Goal: Task Accomplishment & Management: Use online tool/utility

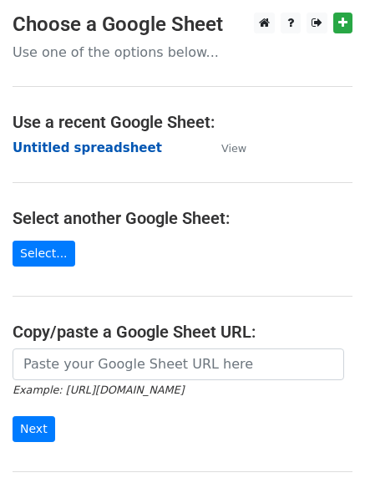
click at [95, 144] on strong "Untitled spreadsheet" at bounding box center [87, 147] width 149 height 15
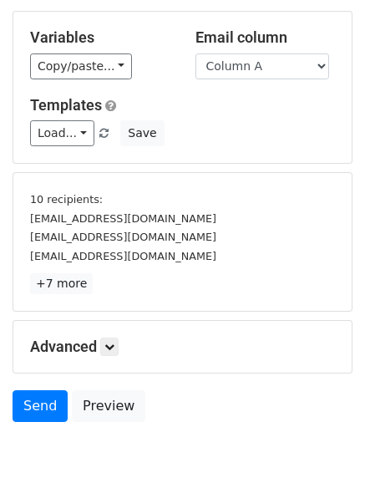
scroll to position [155, 0]
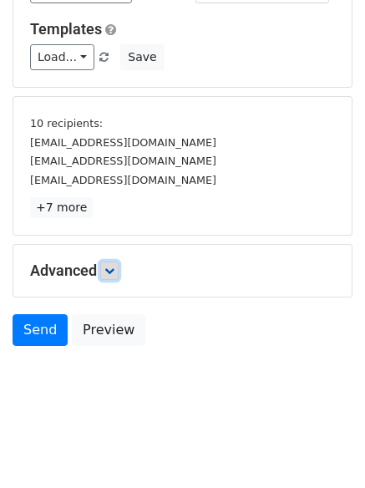
click at [119, 269] on link at bounding box center [109, 270] width 18 height 18
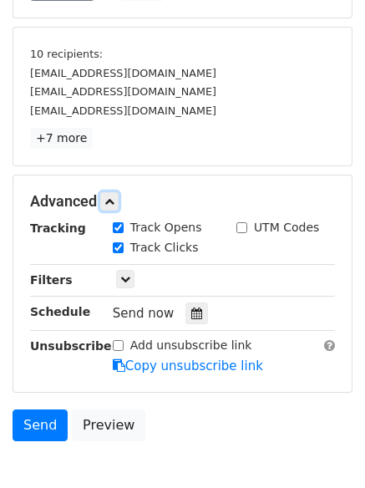
scroll to position [319, 0]
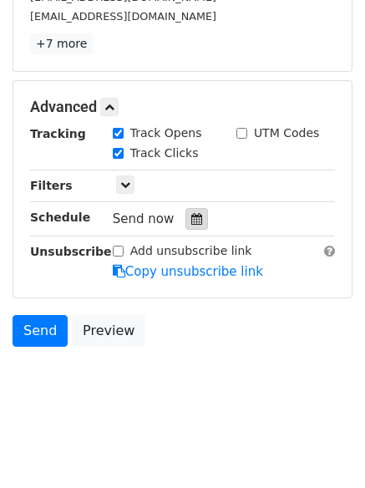
click at [191, 218] on icon at bounding box center [196, 219] width 11 height 12
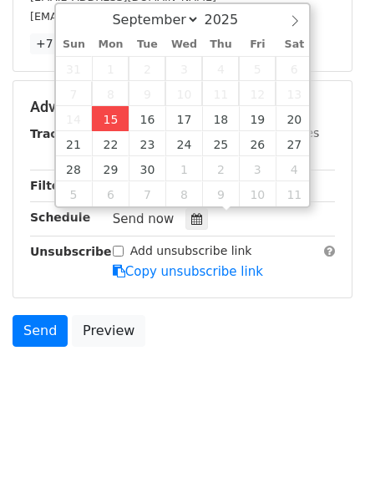
type input "2025-09-15 12:02"
type input "02"
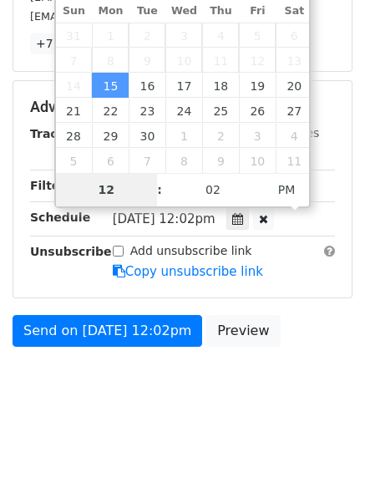
type input "4"
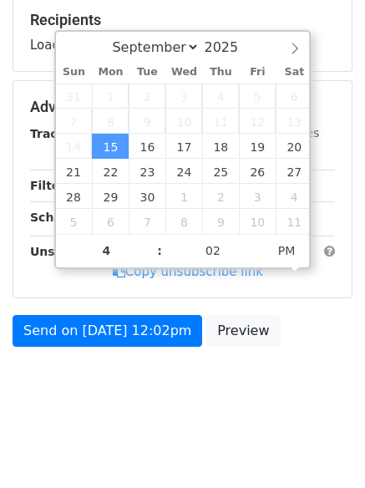
type input "2025-09-15 16:02"
click at [112, 413] on body "New Campaign Daily emails left: 50 Google Sheet: Untitled spreadsheet Variables…" at bounding box center [182, 87] width 365 height 667
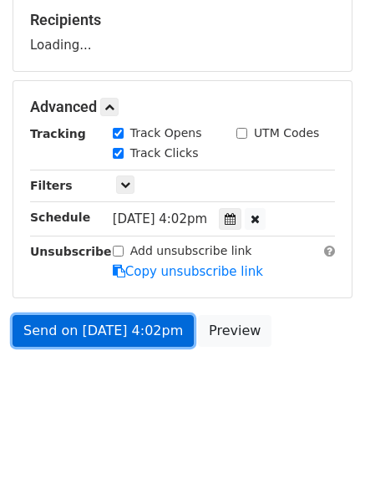
click at [143, 316] on link "Send on Sep 15 at 4:02pm" at bounding box center [103, 331] width 181 height 32
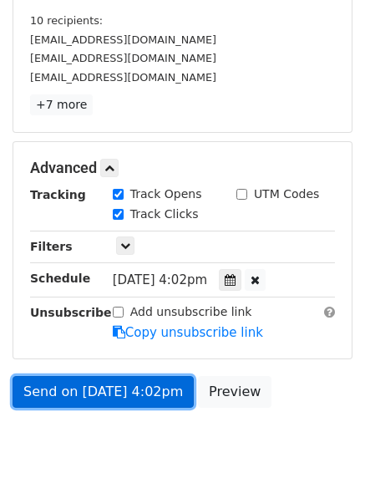
click at [134, 392] on link "Send on Sep 15 at 4:02pm" at bounding box center [103, 392] width 181 height 32
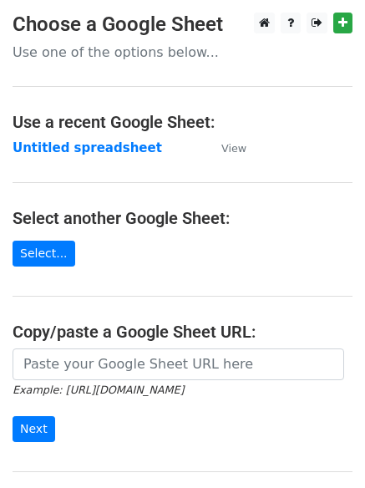
click at [91, 156] on td "Untitled spreadsheet" at bounding box center [109, 148] width 192 height 19
click at [73, 156] on td "Untitled spreadsheet" at bounding box center [109, 148] width 192 height 19
click at [84, 151] on strong "Untitled spreadsheet" at bounding box center [87, 147] width 149 height 15
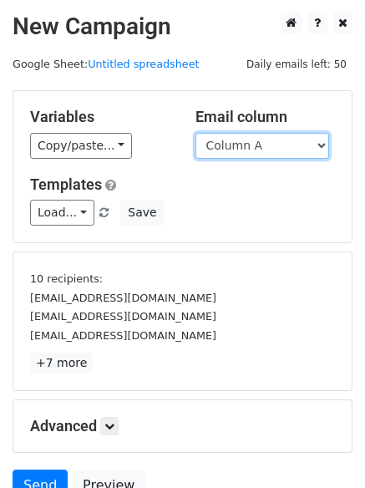
click at [279, 139] on select "Column A Column B Column C Column D Column E" at bounding box center [262, 146] width 134 height 26
select select "Column B"
click at [195, 133] on select "Column A Column B Column C Column D Column E" at bounding box center [262, 146] width 134 height 26
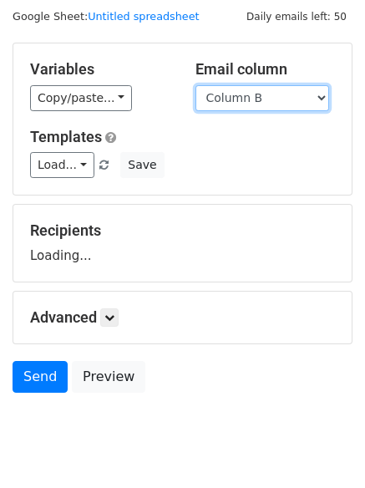
scroll to position [94, 0]
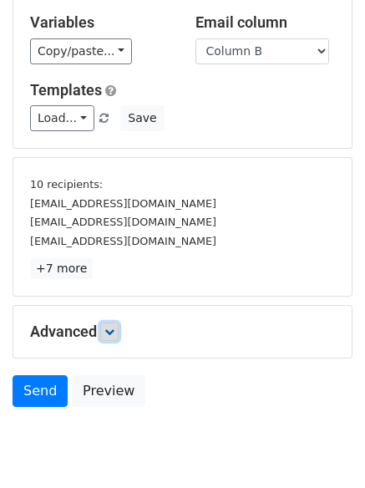
click at [109, 331] on icon at bounding box center [109, 332] width 10 height 10
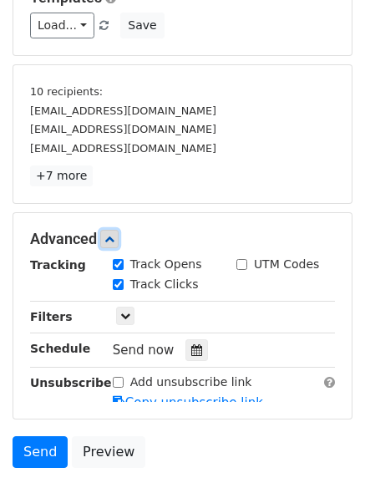
scroll to position [304, 0]
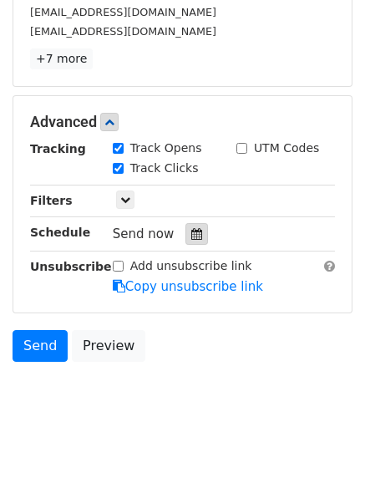
click at [195, 242] on div at bounding box center [196, 234] width 23 height 22
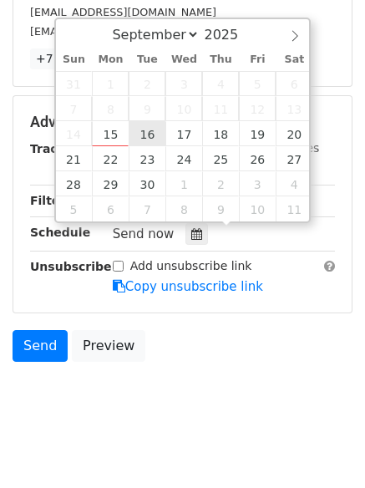
type input "2025-09-16 12:00"
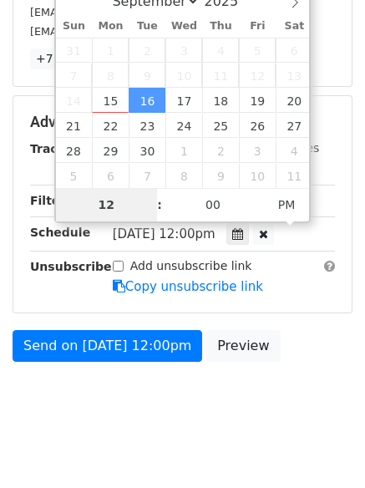
type input "5"
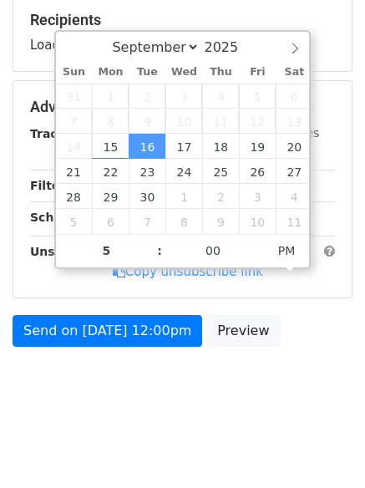
type input "2025-09-16 17:00"
click at [138, 446] on html "New Campaign Daily emails left: 50 Google Sheet: Untitled spreadsheet Variables…" at bounding box center [182, 115] width 365 height 747
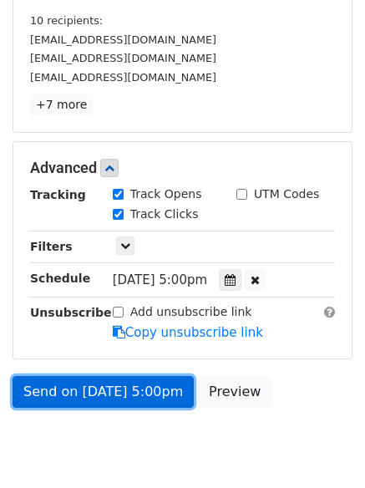
click at [142, 391] on link "Send on Sep 16 at 5:00pm" at bounding box center [103, 392] width 181 height 32
click at [139, 394] on link "Send on Sep 16 at 5:00pm" at bounding box center [103, 392] width 181 height 32
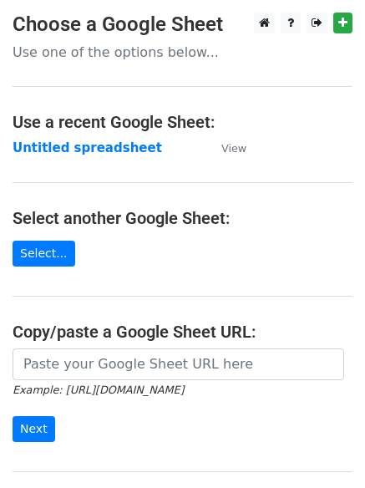
click at [87, 153] on strong "Untitled spreadsheet" at bounding box center [87, 147] width 149 height 15
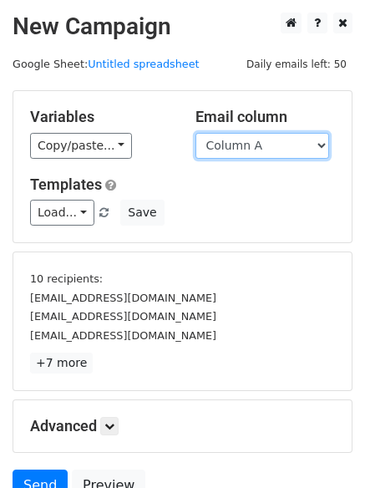
click at [270, 154] on select "Column A Column B Column C Column D Column E" at bounding box center [262, 146] width 134 height 26
select select "Column C"
click at [195, 133] on select "Column A Column B Column C Column D Column E" at bounding box center [262, 146] width 134 height 26
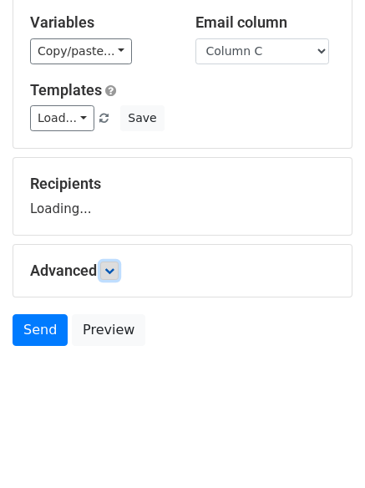
click at [108, 271] on icon at bounding box center [109, 271] width 10 height 10
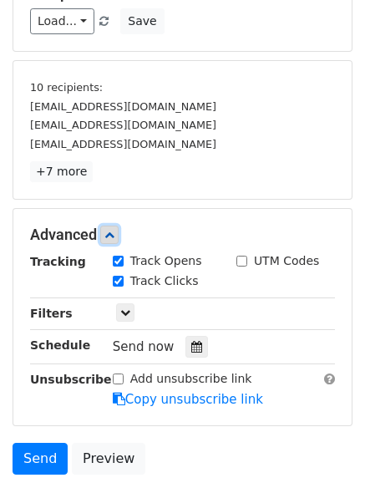
scroll to position [303, 0]
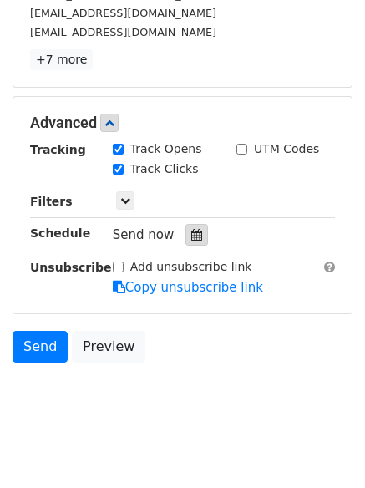
click at [191, 235] on icon at bounding box center [196, 235] width 11 height 12
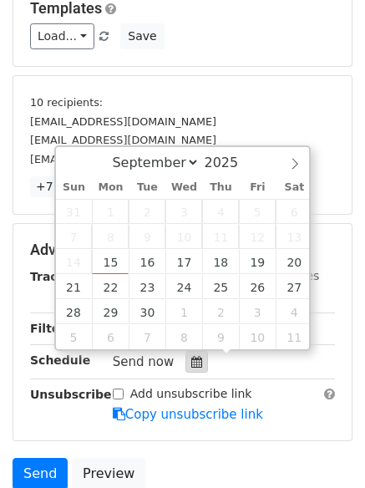
scroll to position [319, 0]
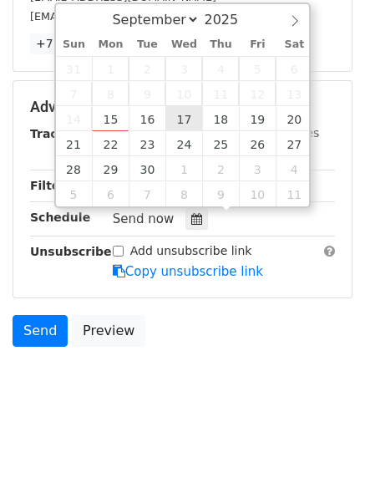
type input "2025-09-17 12:00"
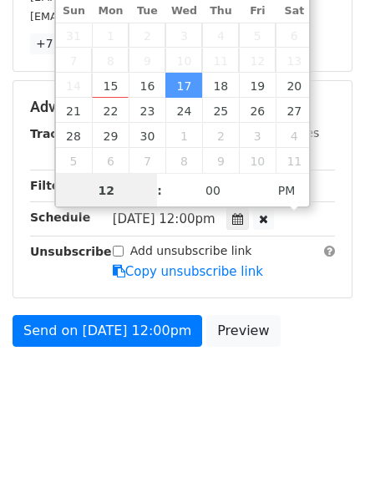
scroll to position [1, 0]
type input "6"
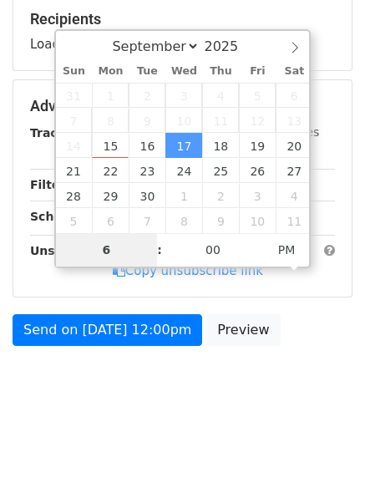
scroll to position [258, 0]
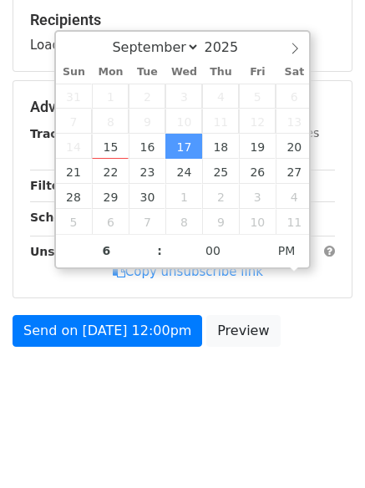
type input "2025-09-17 18:00"
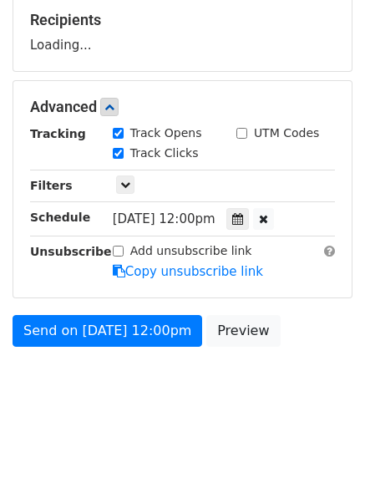
click at [139, 409] on body "New Campaign Daily emails left: 50 Google Sheet: Untitled spreadsheet Variables…" at bounding box center [182, 87] width 365 height 667
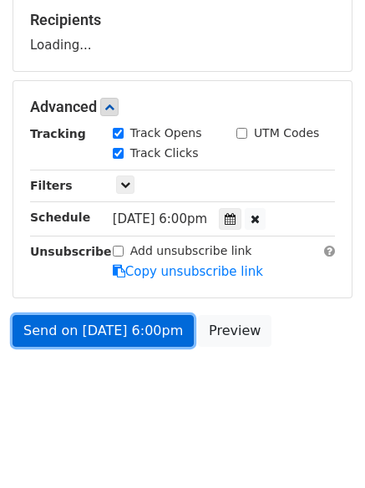
click at [165, 327] on link "Send on Sep 17 at 6:00pm" at bounding box center [103, 331] width 181 height 32
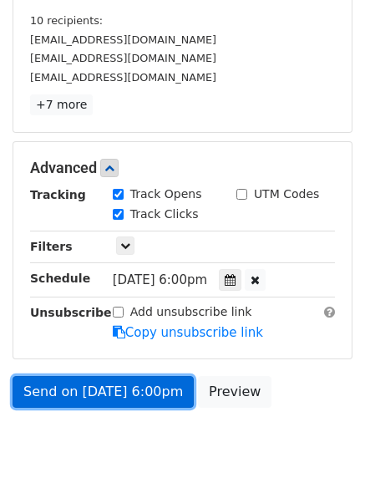
click at [145, 395] on link "Send on Sep 17 at 6:00pm" at bounding box center [103, 392] width 181 height 32
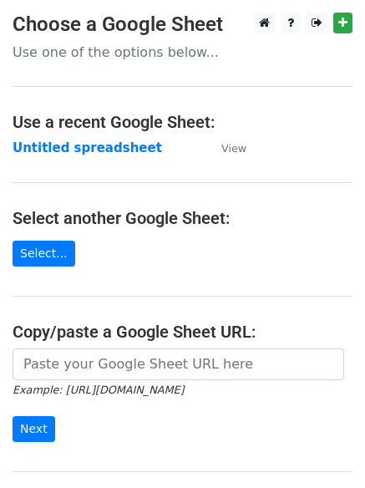
click at [99, 151] on strong "Untitled spreadsheet" at bounding box center [87, 147] width 149 height 15
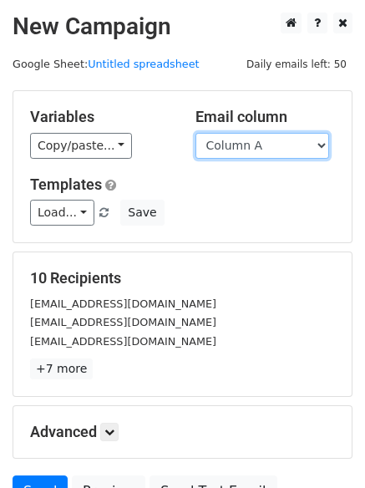
click at [259, 153] on select "Column A Column B Column C Column D Column E" at bounding box center [262, 146] width 134 height 26
select select "Column D"
click at [195, 133] on select "Column A Column B Column C Column D Column E" at bounding box center [262, 146] width 134 height 26
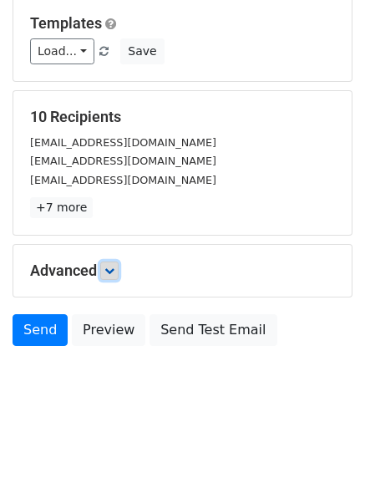
click at [114, 271] on icon at bounding box center [109, 271] width 10 height 10
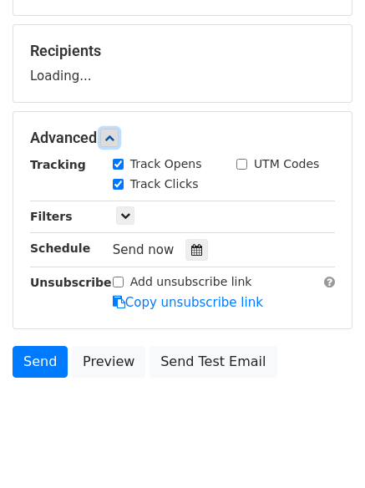
scroll to position [231, 0]
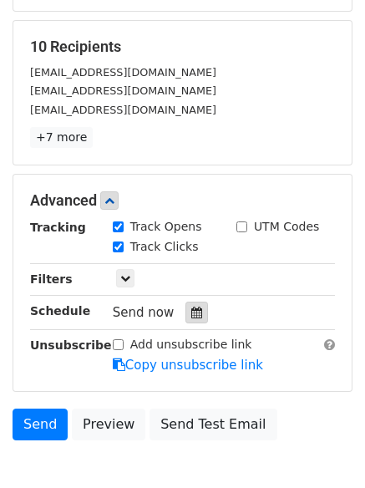
click at [185, 321] on div at bounding box center [196, 312] width 23 height 22
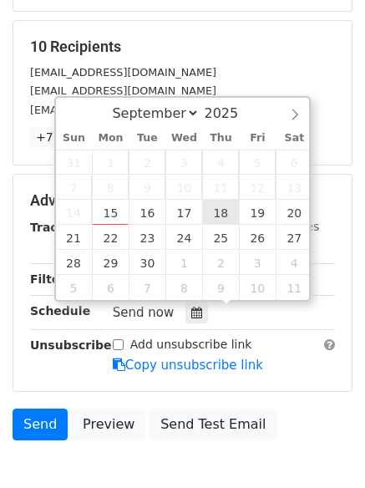
type input "2025-09-18 12:00"
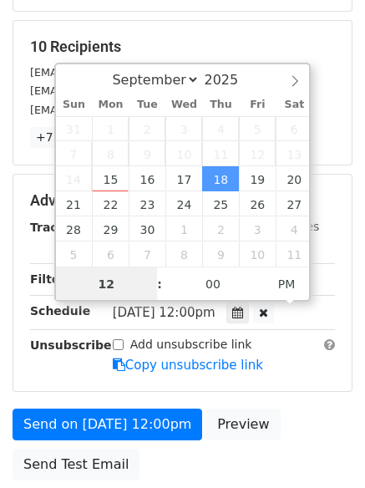
scroll to position [1, 0]
type input "7"
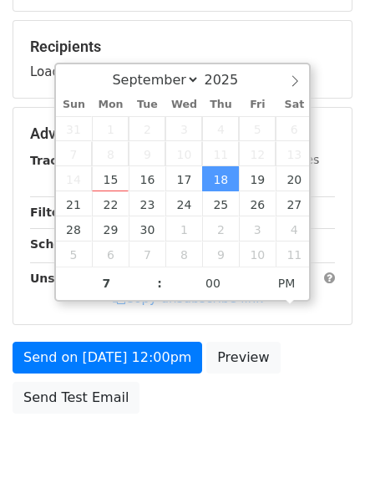
type input "2025-09-18 19:00"
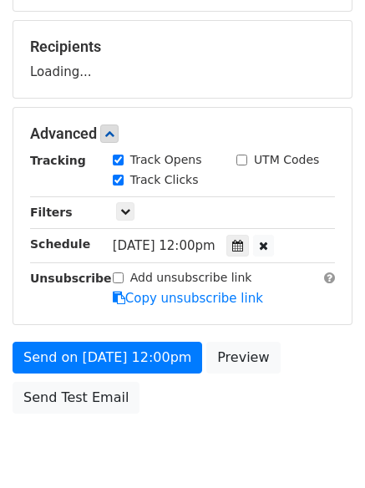
click at [163, 433] on body "New Campaign Daily emails left: 50 Google Sheet: Untitled spreadsheet Variables…" at bounding box center [182, 134] width 365 height 707
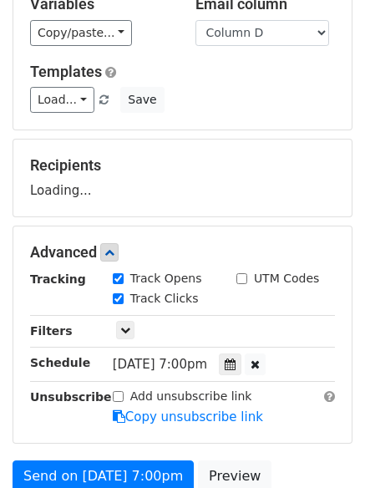
scroll to position [298, 0]
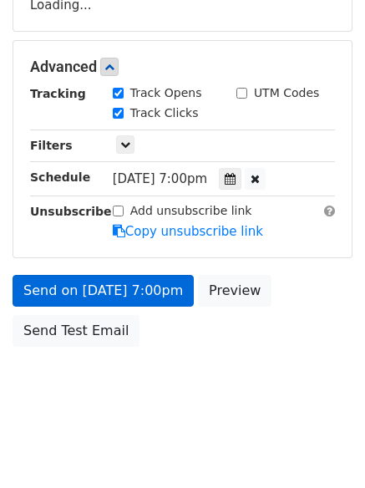
click at [168, 239] on link "Copy unsubscribe link" at bounding box center [188, 231] width 150 height 15
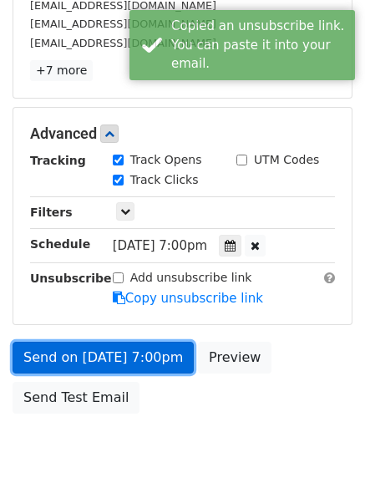
click at [170, 348] on link "Send on Sep 18 at 7:00pm" at bounding box center [103, 358] width 181 height 32
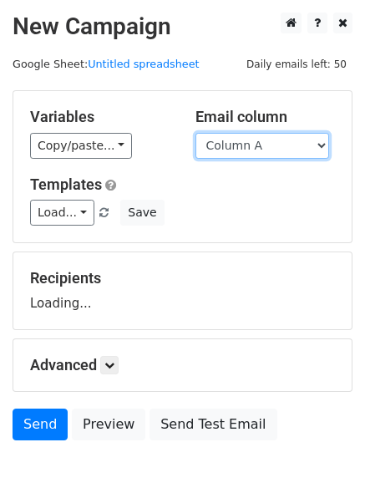
drag, startPoint x: 0, startPoint y: 0, endPoint x: 242, endPoint y: 144, distance: 281.6
click at [242, 144] on select "Column A Column B Column C Column D Column E" at bounding box center [262, 146] width 134 height 26
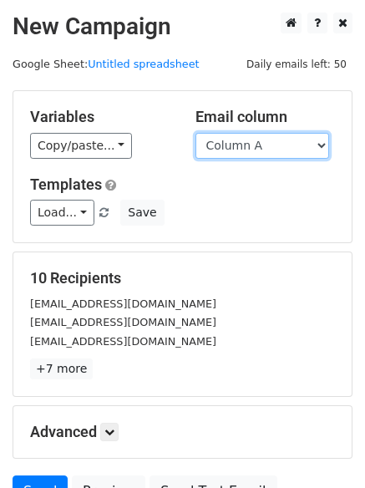
drag, startPoint x: 251, startPoint y: 136, endPoint x: 251, endPoint y: 152, distance: 15.9
click at [251, 136] on select "Column A Column B Column C Column D Column E" at bounding box center [262, 146] width 134 height 26
select select "Column E"
click at [195, 133] on select "Column A Column B Column C Column D Column E" at bounding box center [262, 146] width 134 height 26
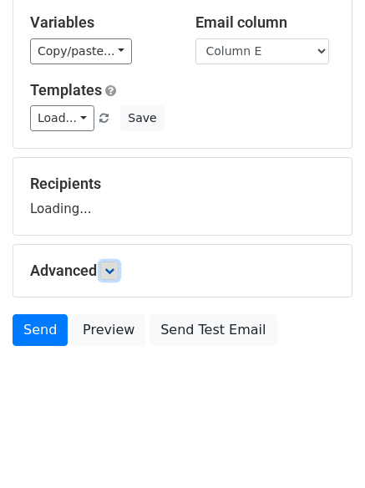
click at [111, 268] on icon at bounding box center [109, 271] width 10 height 10
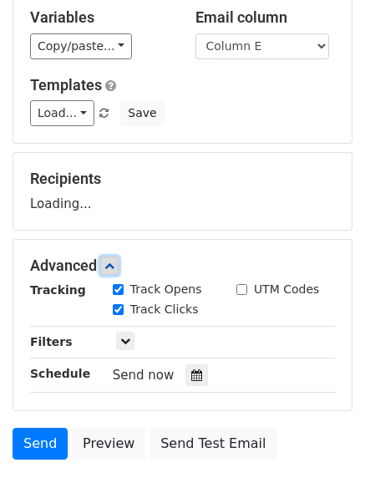
scroll to position [245, 0]
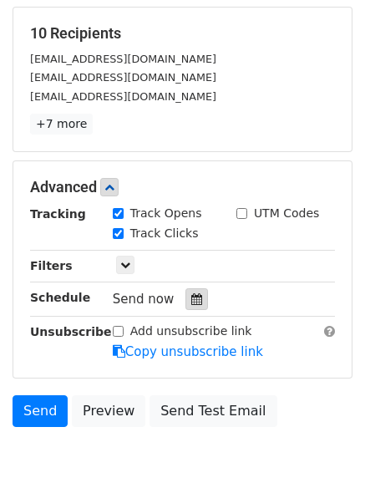
click at [191, 301] on icon at bounding box center [196, 299] width 11 height 12
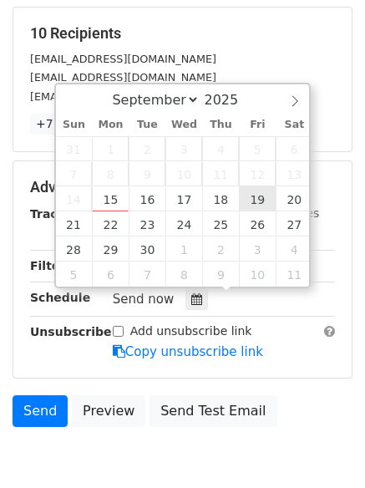
type input "[DATE] 12:00"
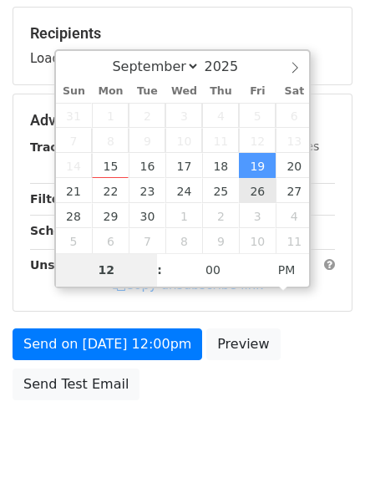
type input "8"
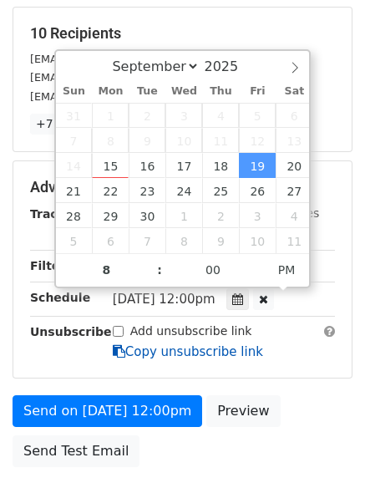
type input "[DATE] 20:00"
click at [206, 358] on link "Copy unsubscribe link" at bounding box center [188, 351] width 150 height 15
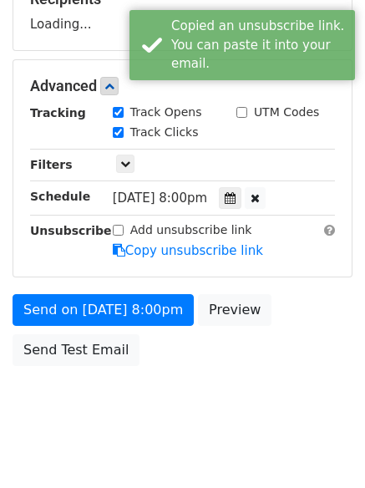
scroll to position [298, 0]
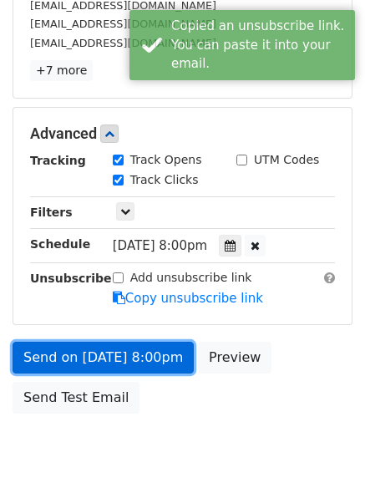
click at [140, 365] on link "Send on [DATE] 8:00pm" at bounding box center [103, 358] width 181 height 32
